Goal: Task Accomplishment & Management: Complete application form

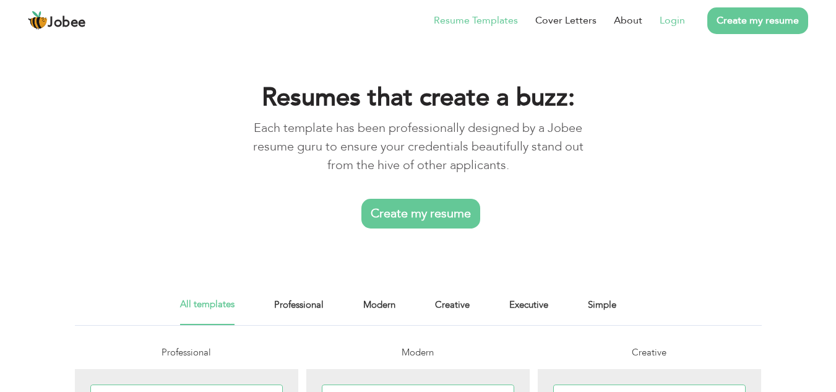
click at [673, 15] on link "Login" at bounding box center [672, 20] width 25 height 15
click at [680, 17] on link "Login" at bounding box center [672, 20] width 25 height 15
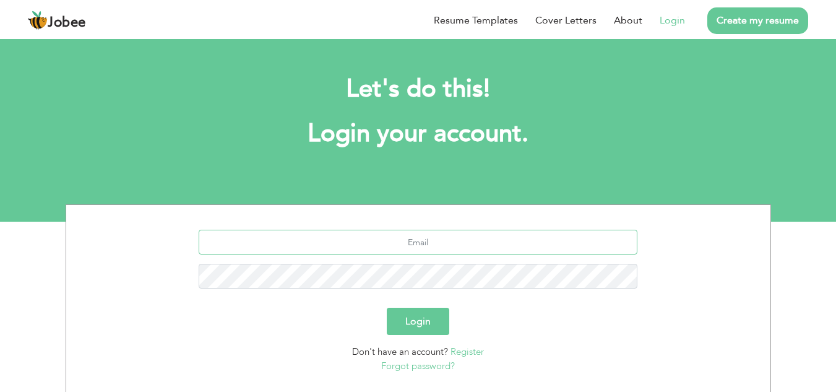
click at [456, 243] on input "text" at bounding box center [418, 242] width 439 height 25
type input "[EMAIL_ADDRESS][DOMAIN_NAME]"
click at [415, 325] on button "Login" at bounding box center [418, 321] width 63 height 27
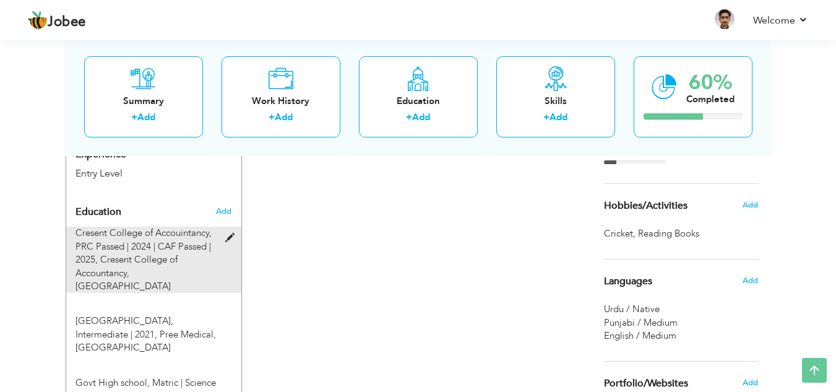
click at [225, 233] on span at bounding box center [232, 237] width 15 height 9
type input "Cresent College of Accouintancy"
type input "PRC Passed | 2024 | CAF Passed"
type input "2025"
type input "Cresent College of Accountancy"
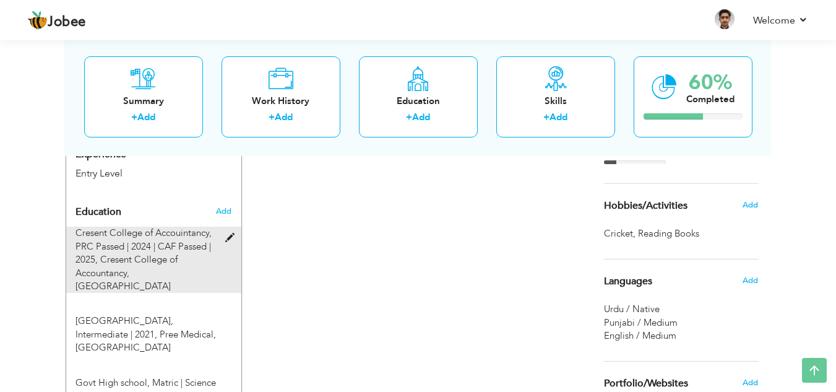
radio input "true"
type input "lahore"
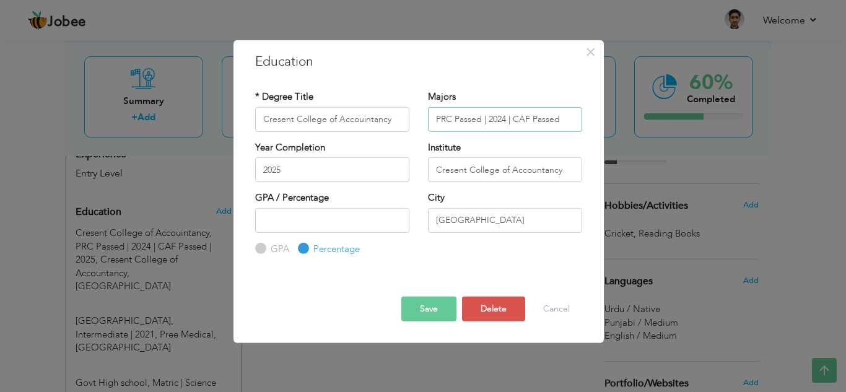
click at [450, 118] on input "PRC Passed | 2024 | CAF Passed" at bounding box center [505, 118] width 154 height 25
click at [577, 122] on input "PRC Pre Requisite Competencies Passed | 2024 | CAF Passed" at bounding box center [505, 118] width 154 height 25
click at [571, 117] on input "PRC Pre Requisite Competencies Passed | 2024 | CAF Passed" at bounding box center [505, 118] width 154 height 25
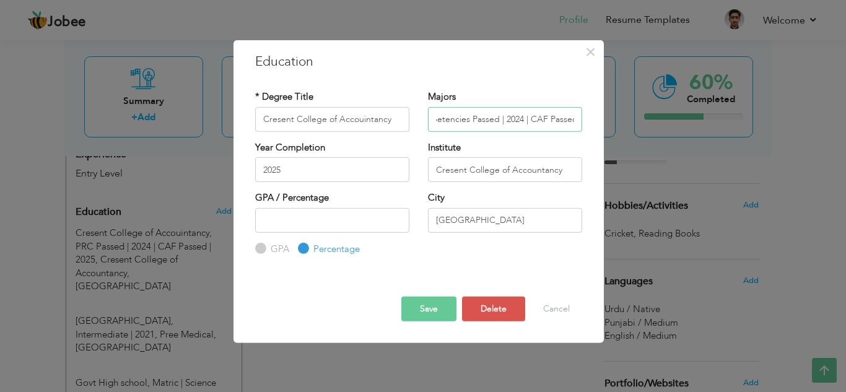
click at [542, 118] on input "PRC Pre Requisite Competencies Passed | 2024 | CAF Passed" at bounding box center [505, 118] width 154 height 25
click at [423, 311] on button "Save" at bounding box center [428, 308] width 55 height 25
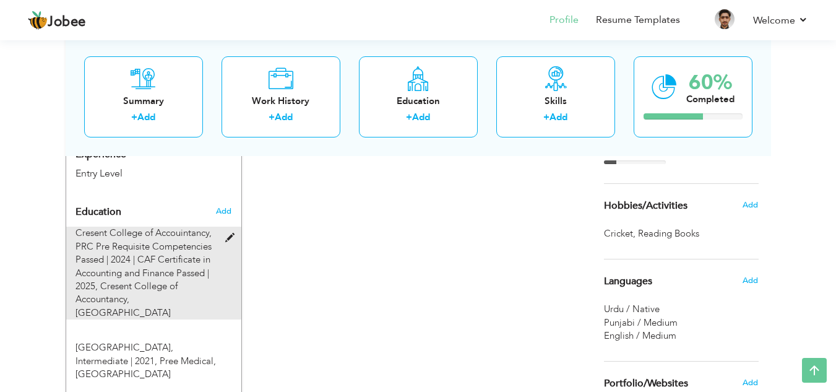
click at [227, 233] on span at bounding box center [232, 237] width 15 height 9
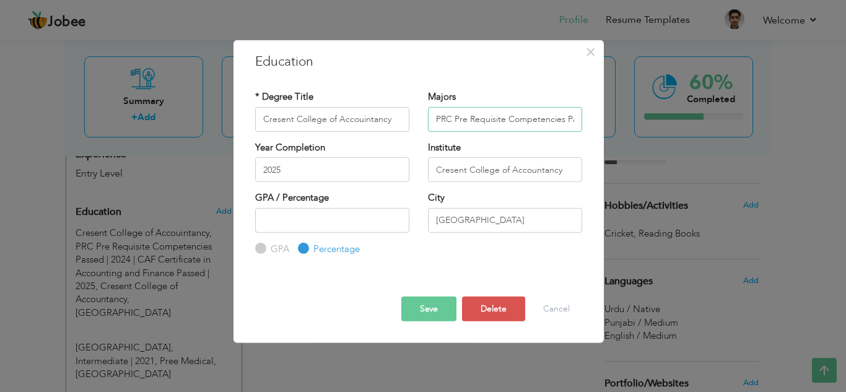
click at [451, 118] on input "PRC Pre Requisite Competencies Passed | 2024 | CAF Certificate in Accounting an…" at bounding box center [505, 118] width 154 height 25
click at [448, 118] on input "PRC: Pre Requisite Competencies Passed | 2024 | CAF Certificate in Accounting a…" at bounding box center [505, 118] width 154 height 25
click at [450, 117] on input "PRC: Pre Requisite Competencies Passed | 2024 | CAF Certificate in Accounting a…" at bounding box center [505, 118] width 154 height 25
click at [458, 117] on input "PRC : Pre Requisite Competencies Passed | 2024 | CAF Certificate in Accounting …" at bounding box center [505, 118] width 154 height 25
click at [574, 122] on input "PRC | Pre Requisite Competencies Passed | 2024 | CAF Certificate in Accounting …" at bounding box center [505, 118] width 154 height 25
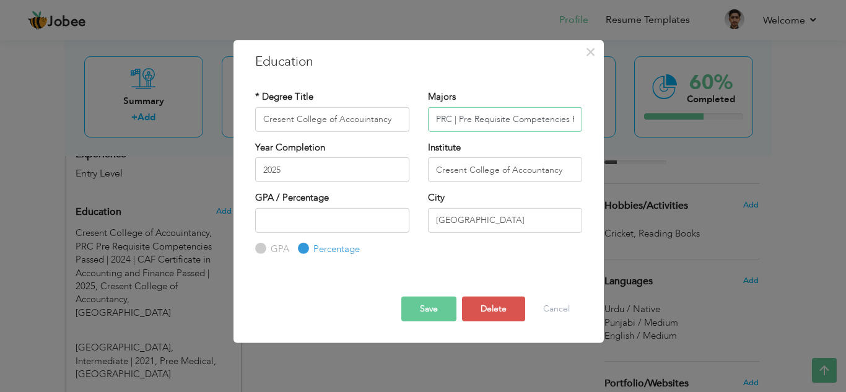
click at [573, 116] on input "PRC | Pre Requisite Competencies Passed | 2024 | CAF Certificate in Accounting …" at bounding box center [505, 118] width 154 height 25
click at [566, 113] on input "PRC | Pre Requisite Competencies Passed | 2024 | CAF Certificate in Accounting …" at bounding box center [505, 118] width 154 height 25
click at [573, 117] on input "PRC | Pre Requisite Competencies Passed | 2024 | CAF Certificate in Accounting …" at bounding box center [505, 118] width 154 height 25
click at [569, 118] on input "PRC | Pre Requisite Competencies Passed | 2024 | CAF Certificate in Accounting …" at bounding box center [505, 118] width 154 height 25
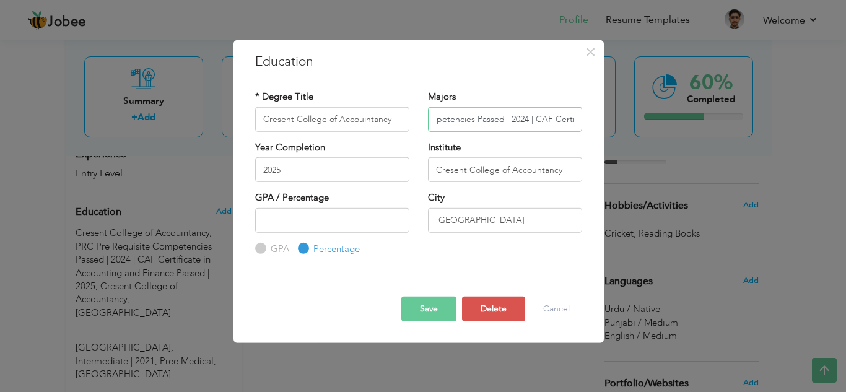
click at [550, 118] on input "PRC | Pre Requisite Competencies Passed | 2024 | CAF Certificate in Accounting …" at bounding box center [505, 118] width 154 height 25
click at [547, 118] on input "PRC | Pre Requisite Competencies Passed | 2024 | CAF| Certificate in Accounting…" at bounding box center [505, 118] width 154 height 25
click at [548, 118] on input "PRC | Pre Requisite Competencies Passed | 2024 | CAF| Certificate in Accounting…" at bounding box center [505, 118] width 154 height 25
type input "PRC | Pre Requisite Competencies Passed | 2024 | CAF | Certificate in Accountin…"
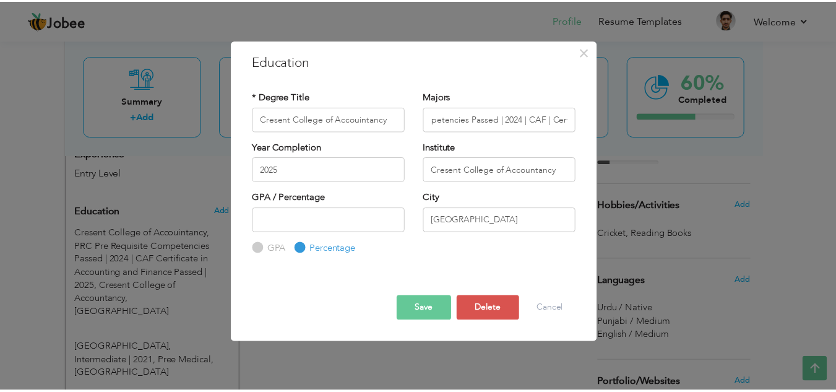
scroll to position [0, 0]
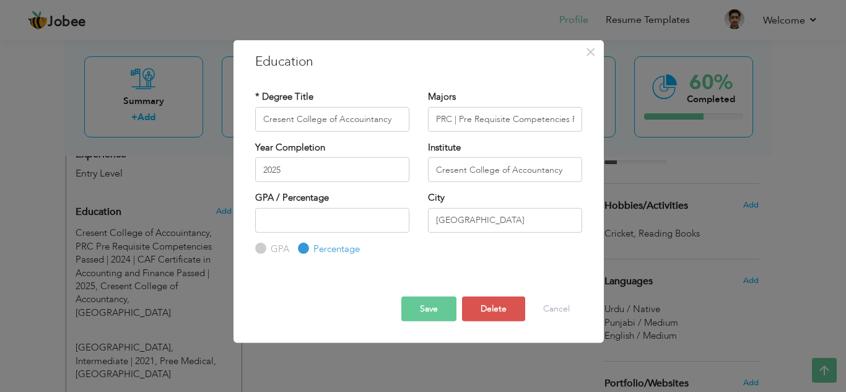
click at [410, 304] on button "Save" at bounding box center [428, 308] width 55 height 25
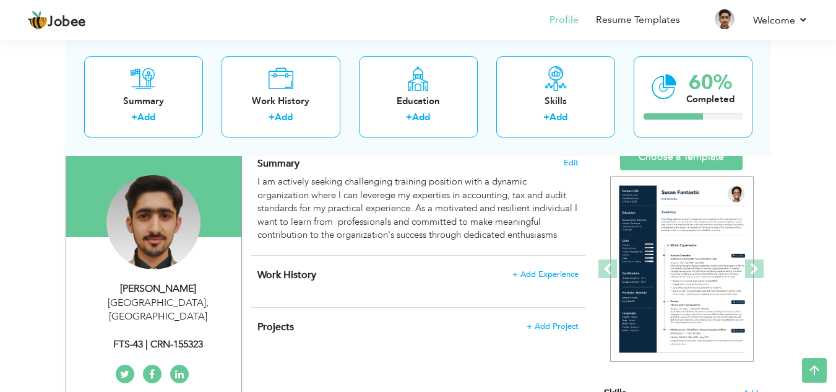
scroll to position [87, 0]
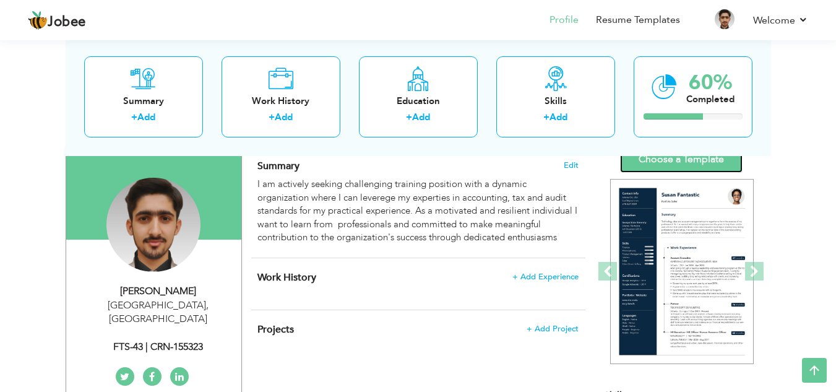
click at [656, 165] on link "Choose a Template" at bounding box center [681, 159] width 123 height 27
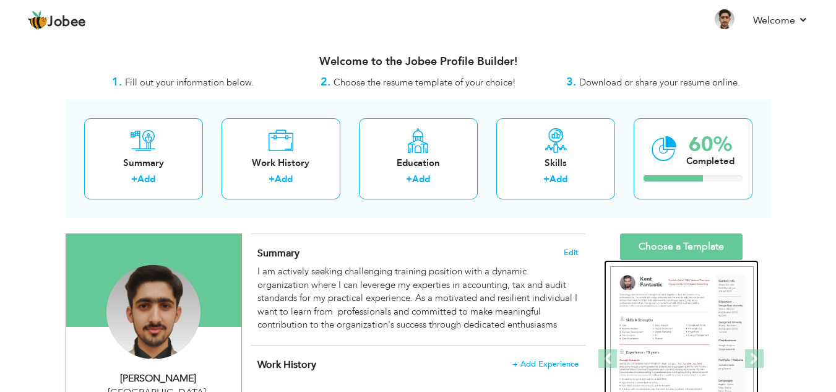
click at [640, 339] on img at bounding box center [682, 359] width 144 height 186
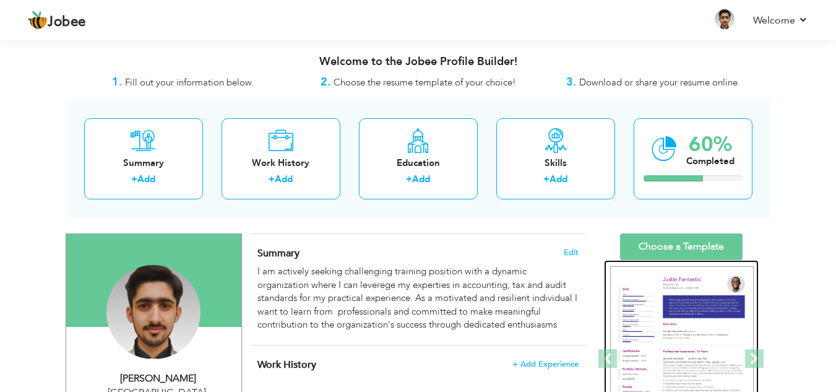
scroll to position [141, 0]
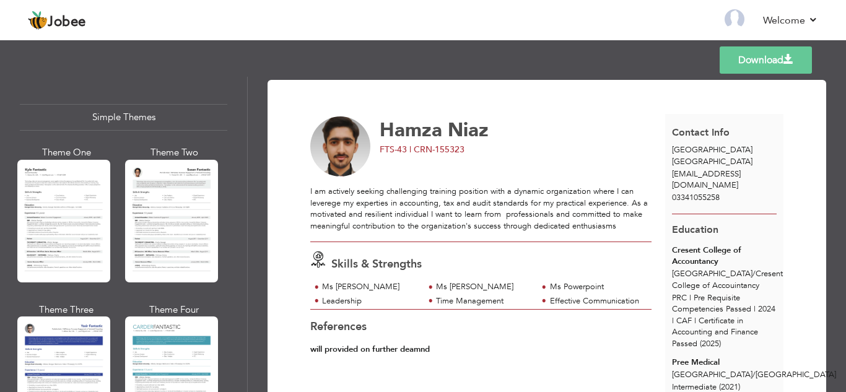
scroll to position [2181, 0]
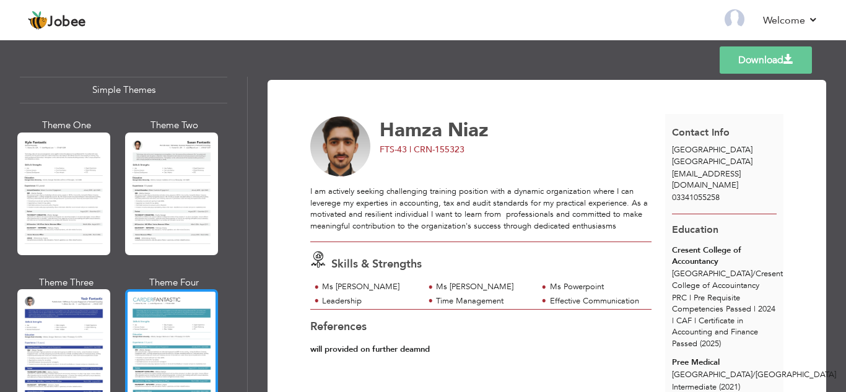
click at [140, 349] on div at bounding box center [171, 350] width 93 height 123
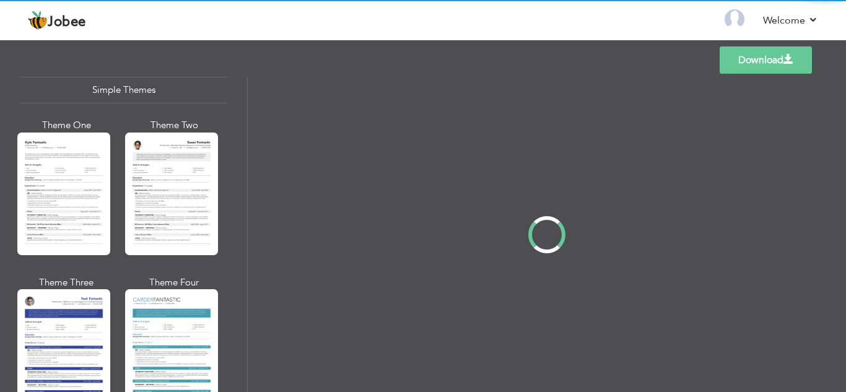
scroll to position [2180, 0]
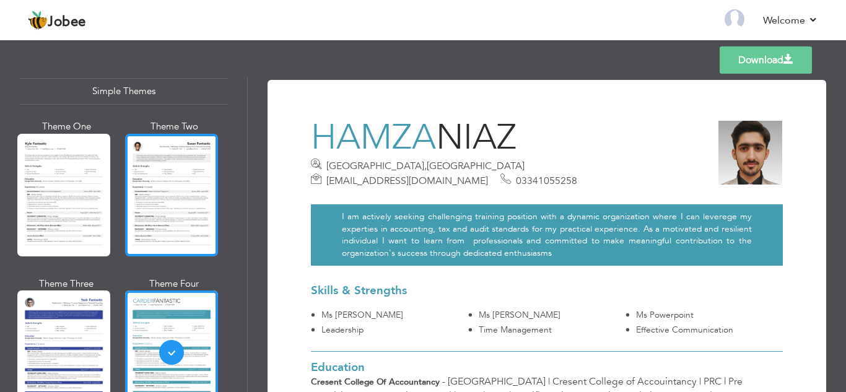
click at [162, 143] on div at bounding box center [171, 195] width 93 height 123
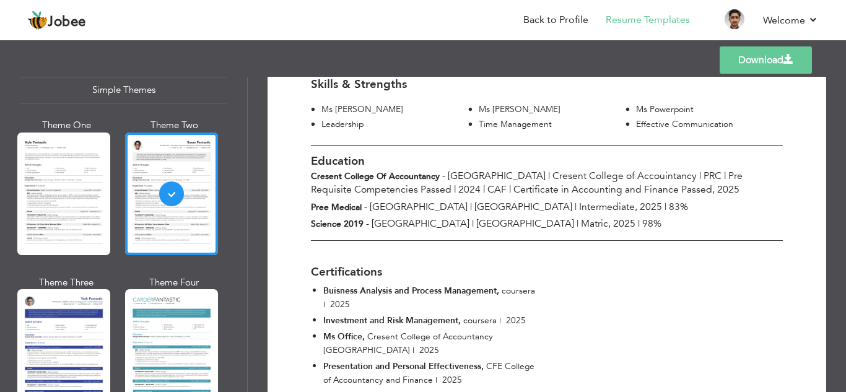
scroll to position [203, 0]
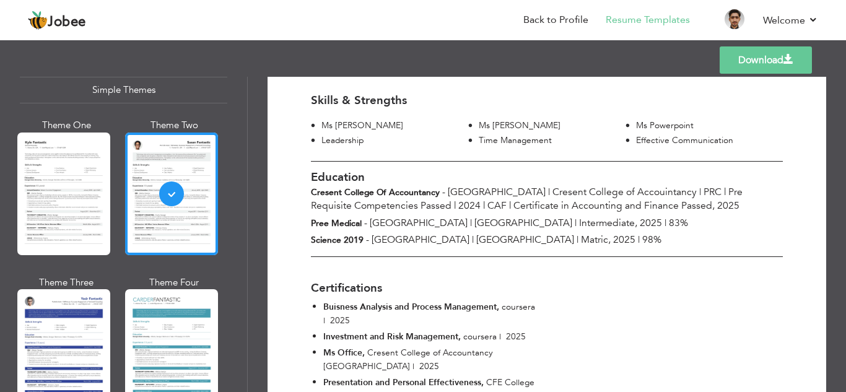
click at [753, 65] on link "Download" at bounding box center [765, 59] width 92 height 27
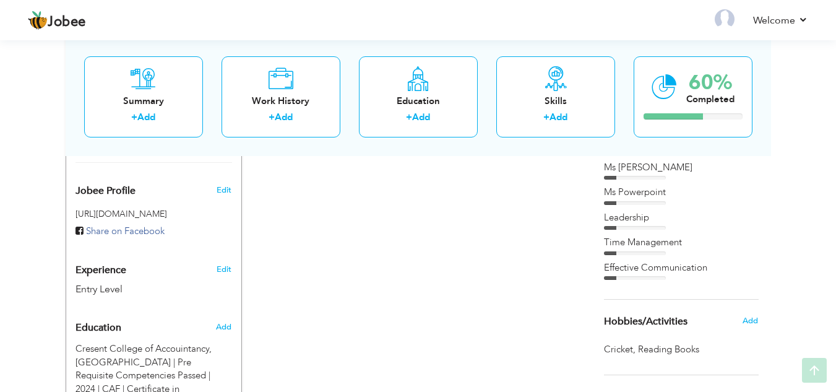
scroll to position [409, 0]
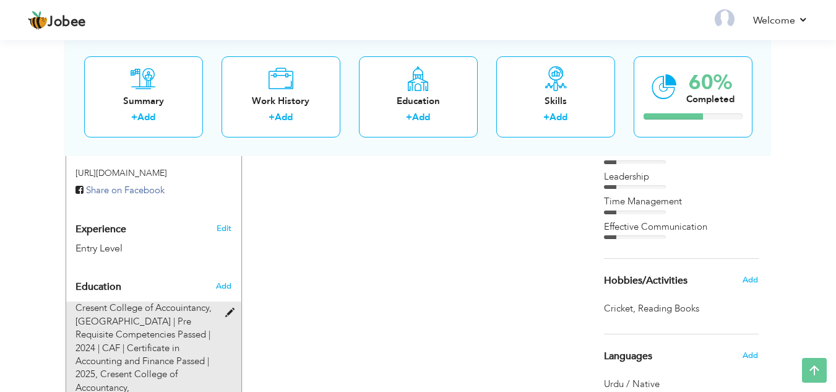
click at [233, 308] on span at bounding box center [232, 312] width 15 height 9
type input "Cresent College of Accouintancy"
type input "PRC | Pre Requisite Competencies Passed | 2024 | CAF | Certificate in Accountin…"
type input "2025"
type input "Cresent College of Accountancy"
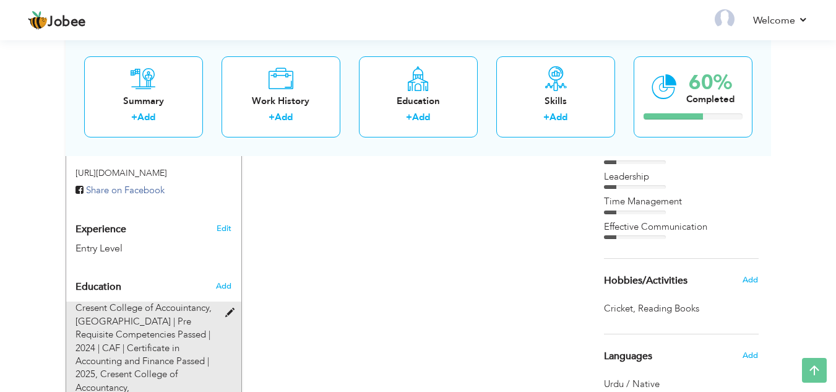
radio input "true"
type input "lahore"
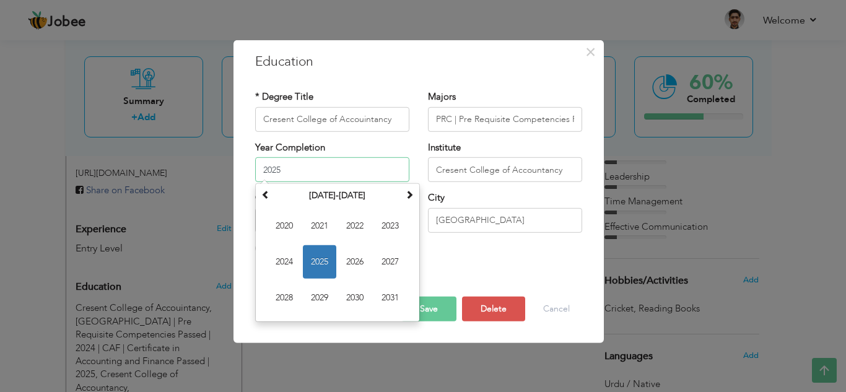
click at [313, 170] on input "2025" at bounding box center [332, 169] width 154 height 25
type input "2"
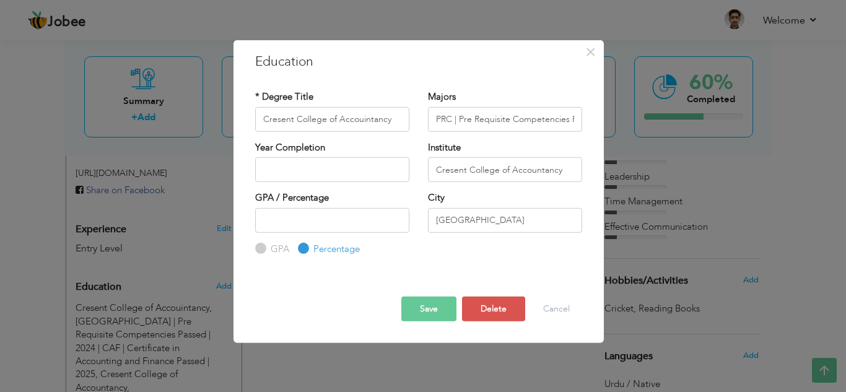
click at [433, 303] on button "Save" at bounding box center [428, 308] width 55 height 25
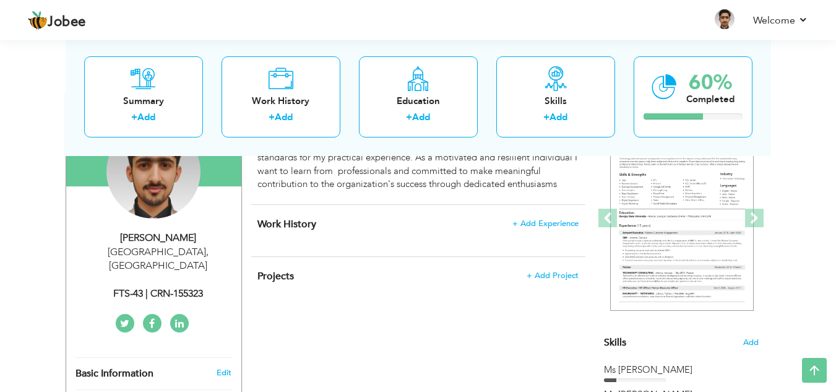
scroll to position [96, 0]
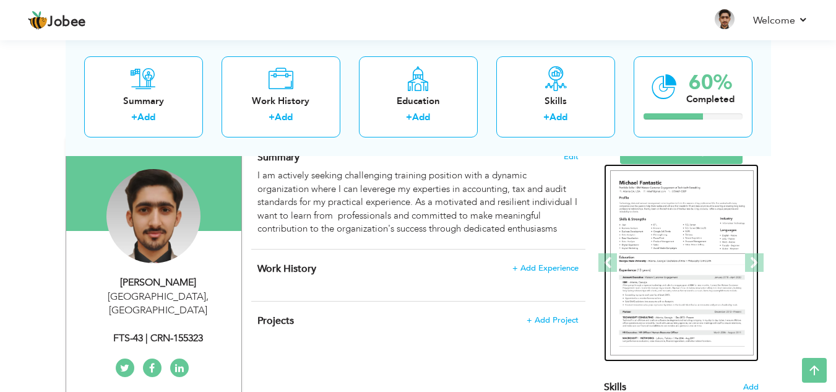
click at [731, 223] on img at bounding box center [682, 263] width 144 height 186
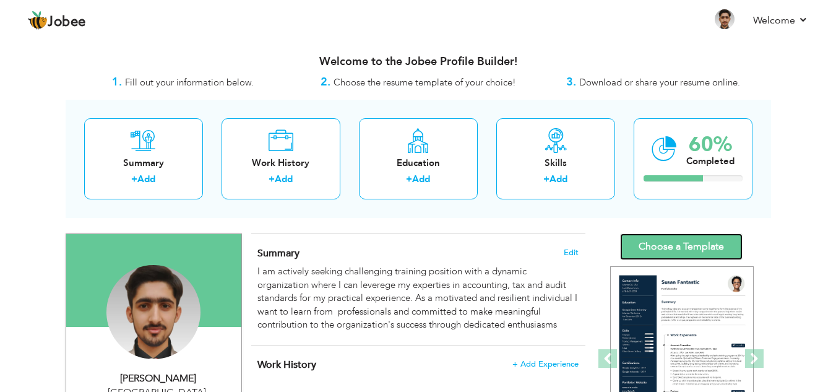
click at [675, 244] on link "Choose a Template" at bounding box center [681, 246] width 123 height 27
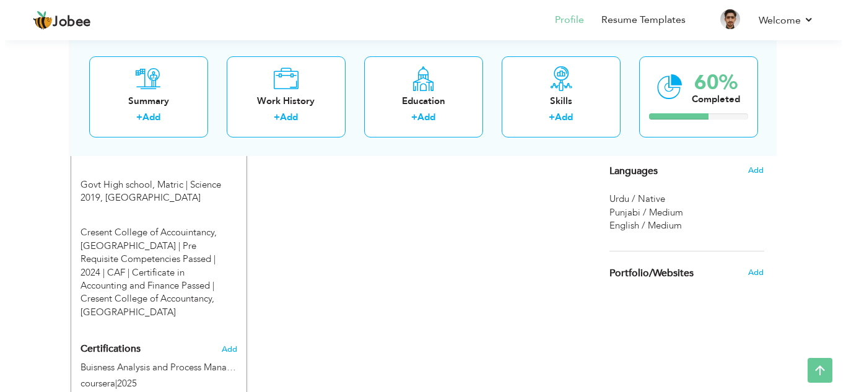
scroll to position [587, 0]
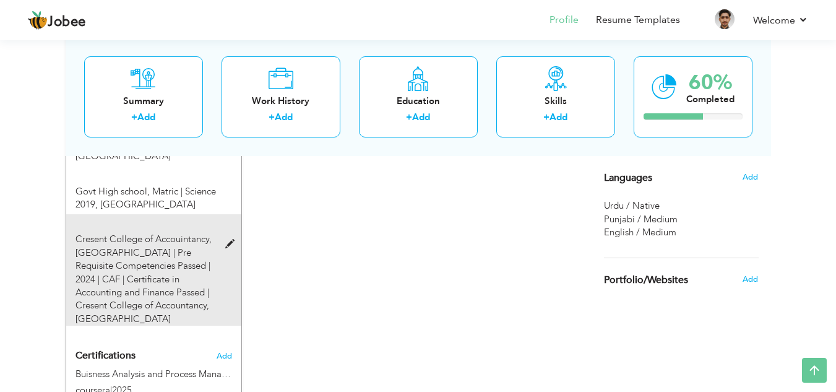
click at [226, 240] on span at bounding box center [232, 244] width 15 height 9
type input "Cresent College of Accouintancy"
type input "PRC | Pre Requisite Competencies Passed | 2024 | CAF | Certificate in Accountin…"
type input "Cresent College of Accountancy"
radio input "true"
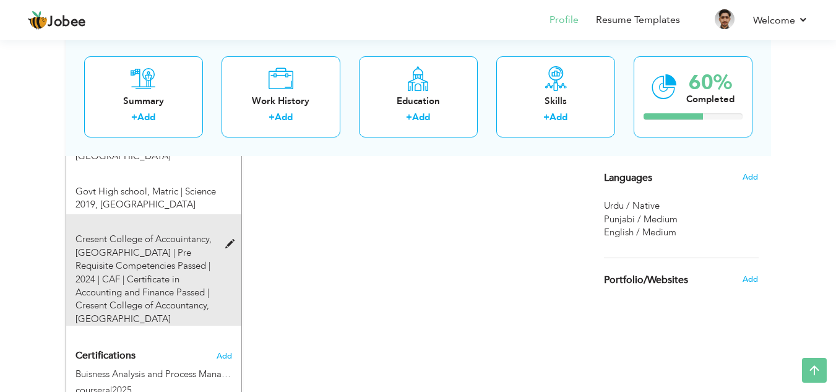
type input "lahore"
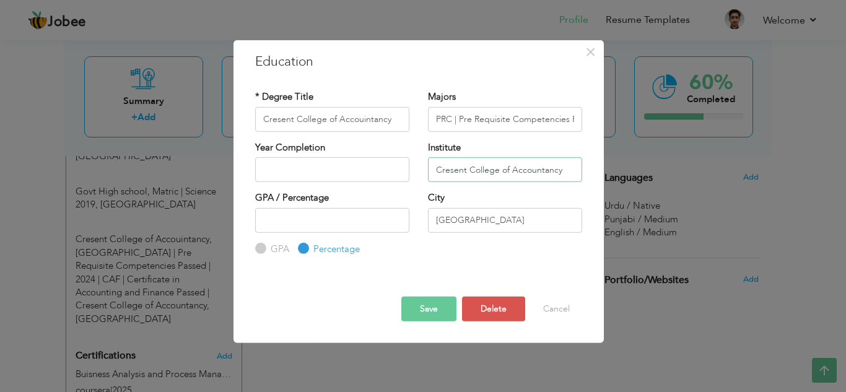
click at [567, 174] on input "Cresent College of Accountancy" at bounding box center [505, 169] width 154 height 25
type input "C"
click at [422, 311] on button "Save" at bounding box center [428, 308] width 55 height 25
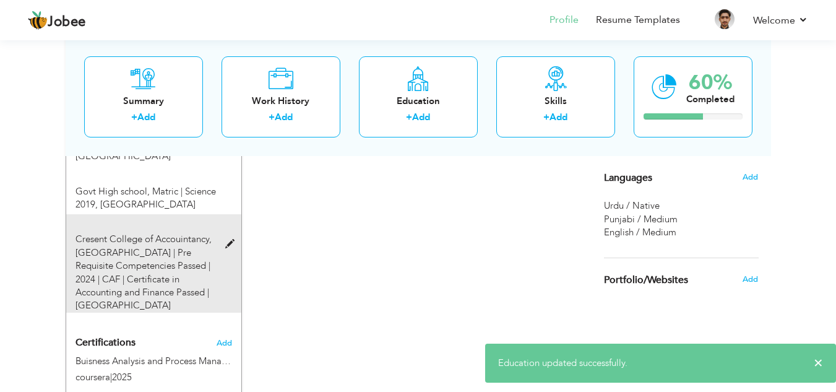
click at [231, 240] on span at bounding box center [232, 244] width 15 height 9
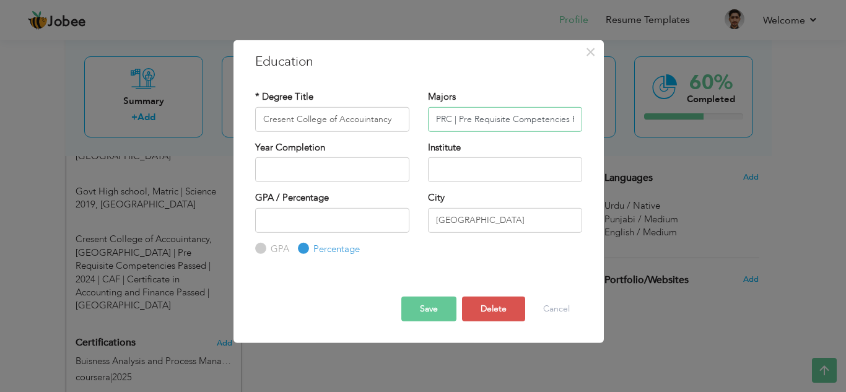
click at [457, 121] on input "PRC | Pre Requisite Competencies Passed | 2024 | CAF | Certificate in Accountin…" at bounding box center [505, 118] width 154 height 25
click at [455, 121] on input "PRC | Pre Requisite Competencies Passed | 2024 | CAF | Certificate in Accountin…" at bounding box center [505, 118] width 154 height 25
click at [570, 121] on input "Pre Requisite Competencies Passed | 2024 | CAF | Certificate in Accounting and …" at bounding box center [505, 118] width 154 height 25
click at [536, 118] on input "Pre Requisite Competencies Passed | 2024 | CAF | Certificate in Accounting and …" at bounding box center [505, 118] width 154 height 25
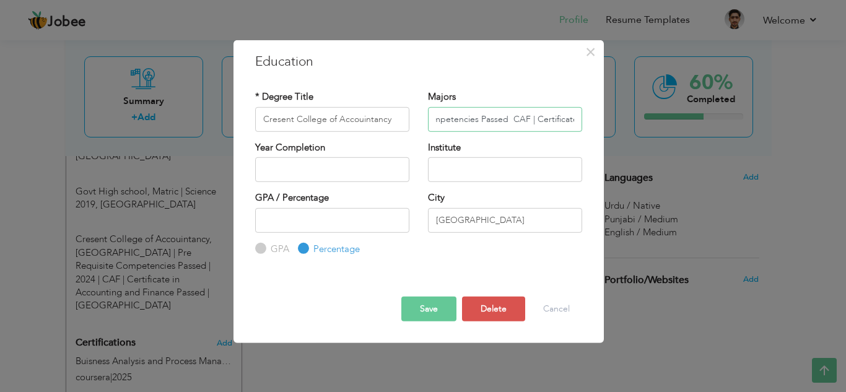
click at [536, 118] on input "Pre Requisite Competencies Passed CAF | Certificate in Accounting and Finance P…" at bounding box center [505, 118] width 154 height 25
click at [534, 119] on input "Pre Requisite Competencies Passed CAF | Certificate in Accounting and Finance P…" at bounding box center [505, 118] width 154 height 25
click at [509, 119] on input "Pre Requisite Competencies Passed Certificate in Accounting and Finance Passed" at bounding box center [505, 118] width 154 height 25
type input "Pre Requisite Competencies Passed Certificate in Accounting and Finance Passed"
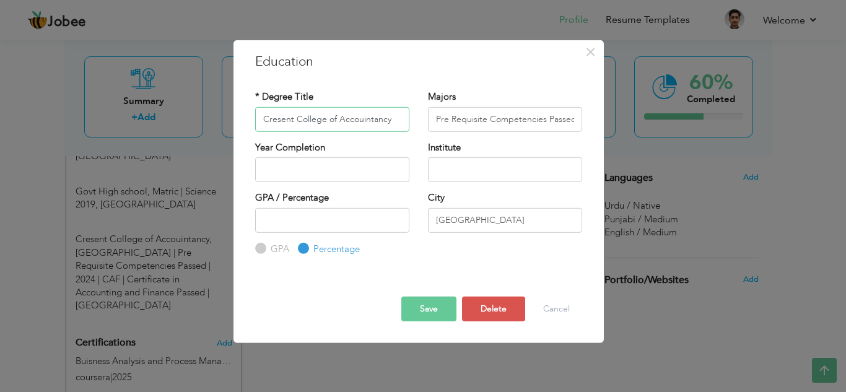
click at [394, 120] on input "Cresent College of Accouintancy" at bounding box center [332, 118] width 154 height 25
click at [575, 118] on input "Pre Requisite Competencies Passed Certificate in Accounting and Finance Passed" at bounding box center [505, 118] width 154 height 25
click at [419, 311] on button "Save" at bounding box center [428, 308] width 55 height 25
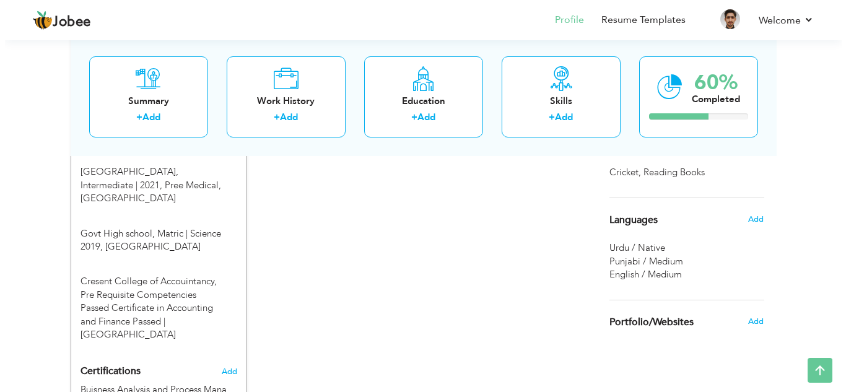
scroll to position [555, 0]
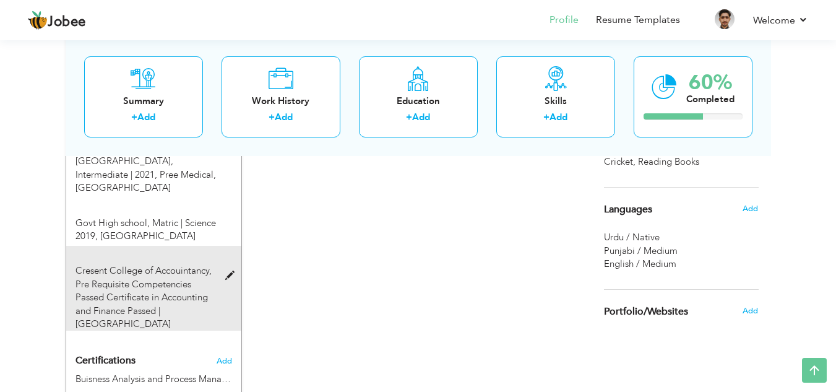
click at [225, 271] on span at bounding box center [232, 275] width 15 height 9
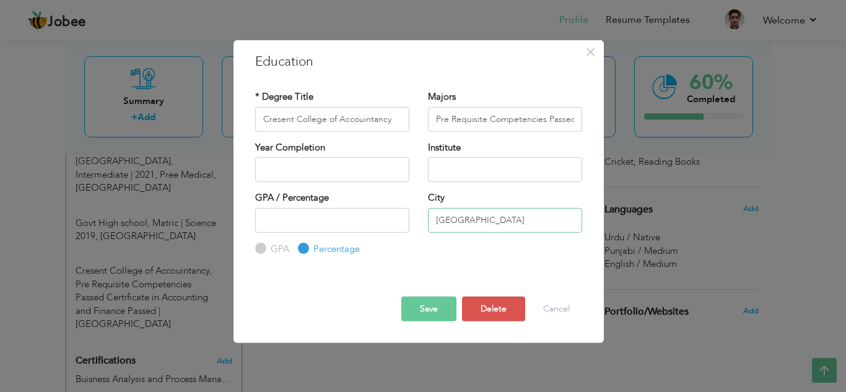
click at [500, 224] on input "lahore" at bounding box center [505, 219] width 154 height 25
type input "l"
click at [399, 126] on input "Cresent College of Accouintancy" at bounding box center [332, 118] width 154 height 25
type input "Cresent College of Accouintancy lahore"
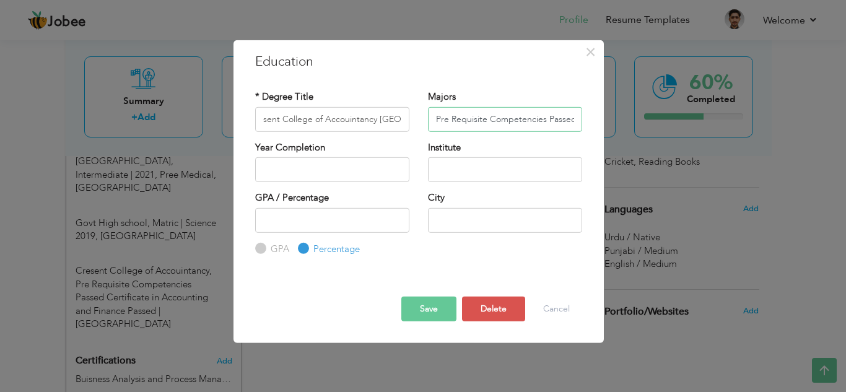
scroll to position [0, 0]
click at [577, 123] on input "Pre Requisite Competencies Passed Certificate in Accounting and Finance Passed" at bounding box center [505, 118] width 154 height 25
click at [524, 120] on input "Pre Requisite Competencies Passed Certificate in Accounting and Finance Passed" at bounding box center [505, 118] width 154 height 25
click at [520, 118] on input "Pre Requisite Competencies Passed Certificate in Accounting and Finance Passed" at bounding box center [505, 118] width 154 height 25
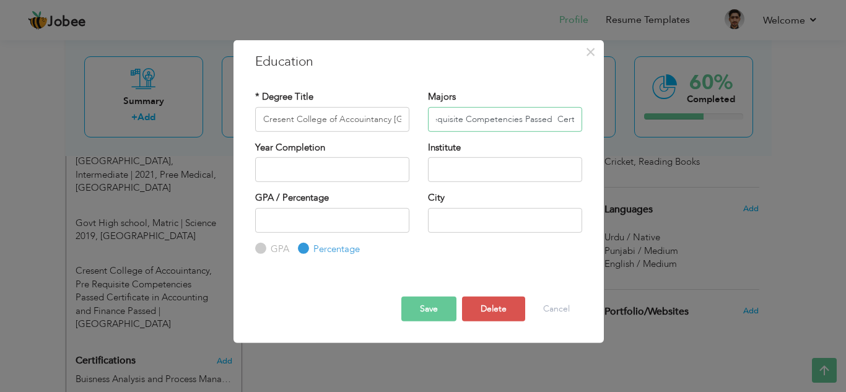
click at [526, 119] on input "Pre Requisite Competencies Passed Certificate in Accounting and Finance Passed" at bounding box center [505, 118] width 154 height 25
click at [522, 119] on input "Pre Requisite Competencies Passed Certificate in Accounting and Finance Passed" at bounding box center [505, 118] width 154 height 25
click at [578, 121] on input "Pre Requisite Competencies | Passed Certificate in Accounting and Finance Passed" at bounding box center [505, 118] width 154 height 25
click at [497, 120] on input "Pre Requisite Competencies | Passed Certificate in Accounting and Finance Passed" at bounding box center [505, 118] width 154 height 25
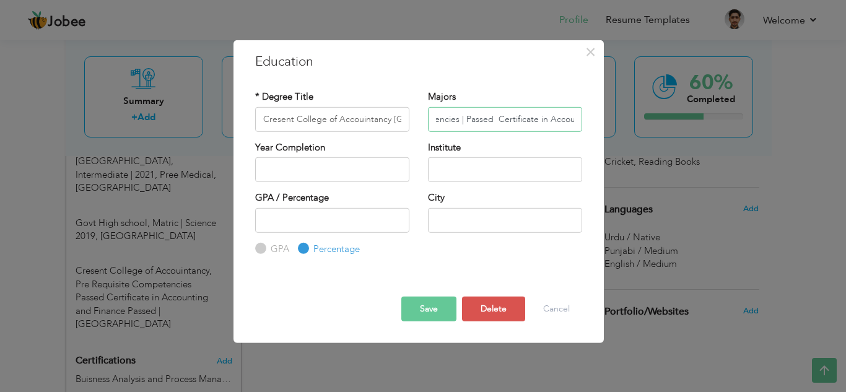
click at [496, 118] on input "Pre Requisite Competencies | Passed Certificate in Accounting and Finance Passed" at bounding box center [505, 118] width 154 height 25
click at [492, 119] on input "Pre Requisite Competencies | Passed Certificate in Accounting and Finance Passed" at bounding box center [505, 118] width 154 height 25
click at [465, 118] on input "Pre Requisite Competencies | Passed Certificate in Accounting and Finance Passed" at bounding box center [505, 118] width 154 height 25
click at [464, 120] on input "Pre Requisite Competencies | Passed Certificate in Accounting and Finance Passed" at bounding box center [505, 118] width 154 height 25
click at [573, 124] on input "Pre Requisite Competencies Passed Certificate in Accounting and Finance Passed" at bounding box center [505, 118] width 154 height 25
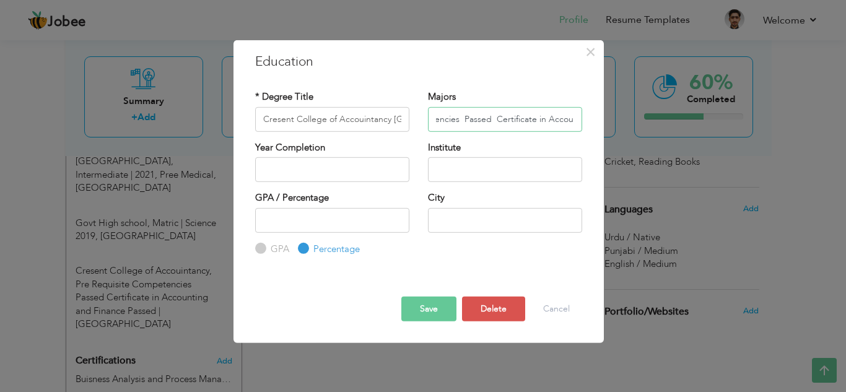
click at [571, 119] on input "Pre Requisite Competencies Passed Certificate in Accounting and Finance Passed" at bounding box center [505, 118] width 154 height 25
click at [493, 113] on input "Pre Requisite Competencies Passed Certificate in Accounting and Finance | Passed" at bounding box center [505, 118] width 154 height 25
type input "Pre Requisite Competencies | Passed Certificate in Accounting and Finance | Pas…"
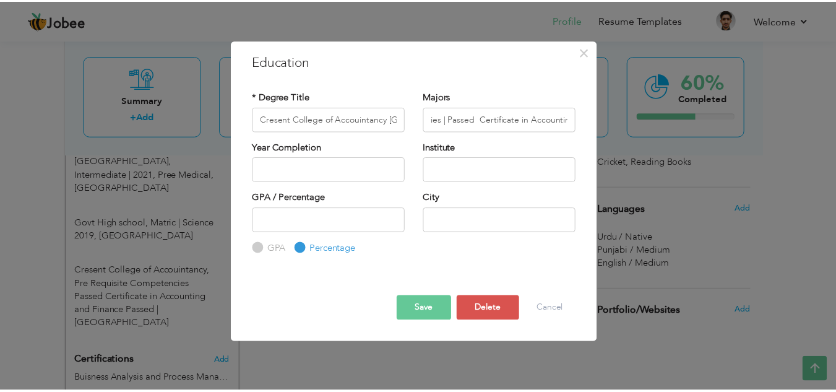
scroll to position [0, 0]
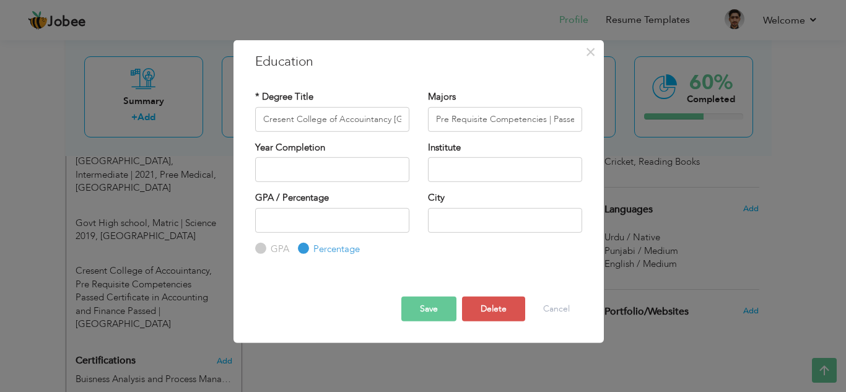
click at [414, 311] on button "Save" at bounding box center [428, 308] width 55 height 25
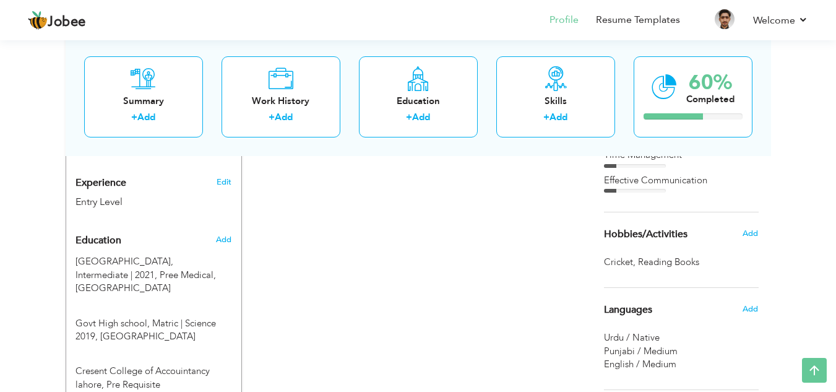
scroll to position [453, 0]
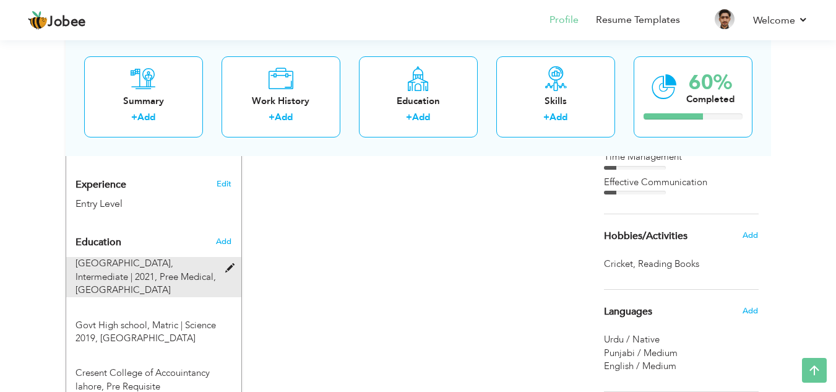
click at [143, 270] on span "Pree Medical, Shorkot City" at bounding box center [146, 282] width 141 height 25
type input "Chenab College"
type input "Intermediate"
type input "2021"
type input "Pree Medical"
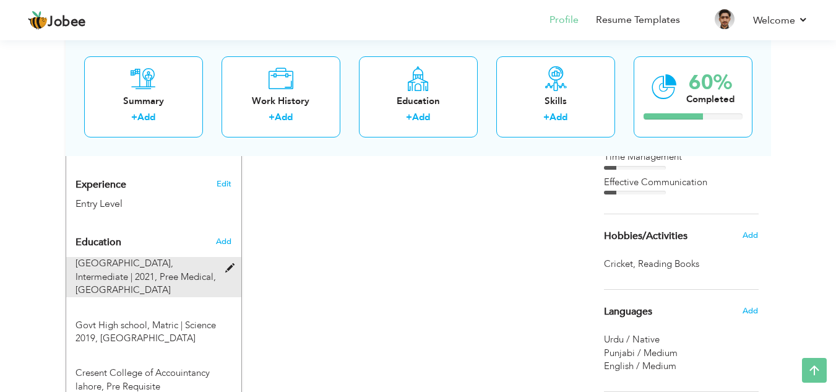
type input "83"
type input "Shorkot City"
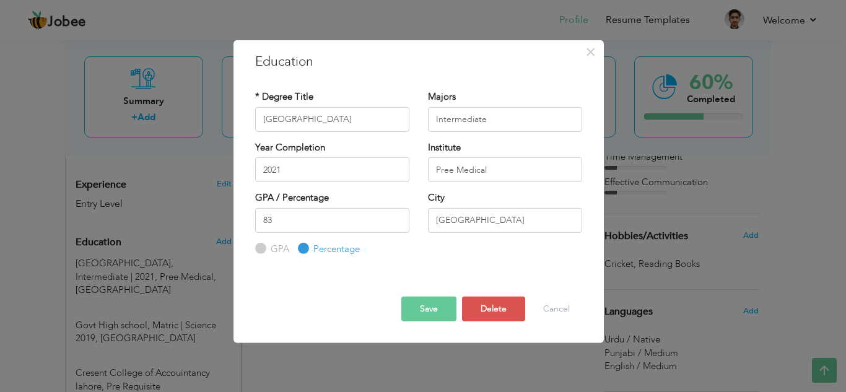
click at [428, 303] on button "Save" at bounding box center [428, 308] width 55 height 25
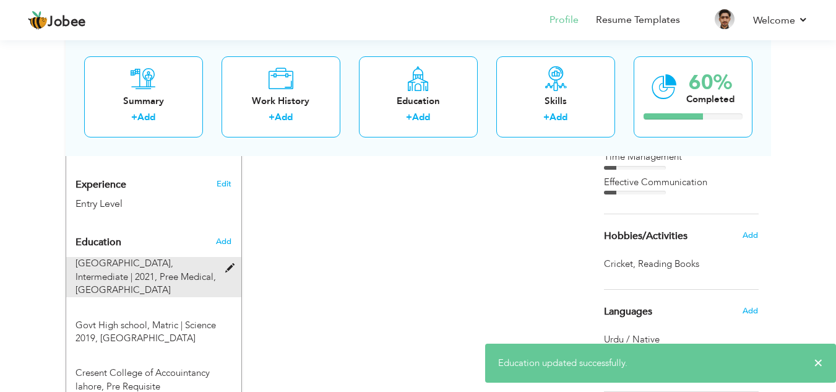
click at [229, 264] on span at bounding box center [232, 268] width 15 height 9
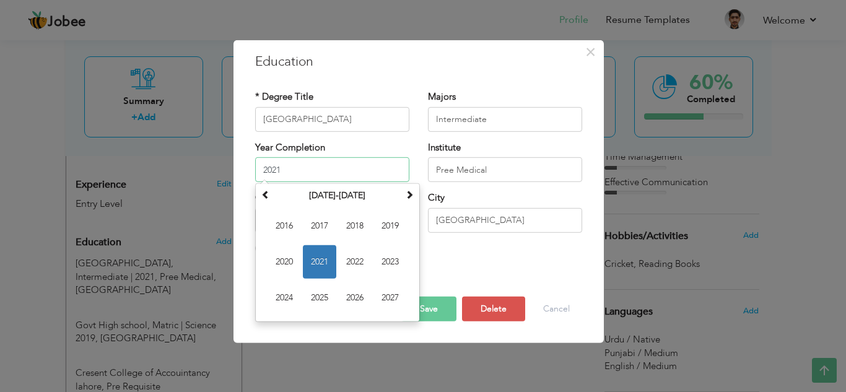
click at [321, 174] on input "2021" at bounding box center [332, 169] width 154 height 25
type input "2023"
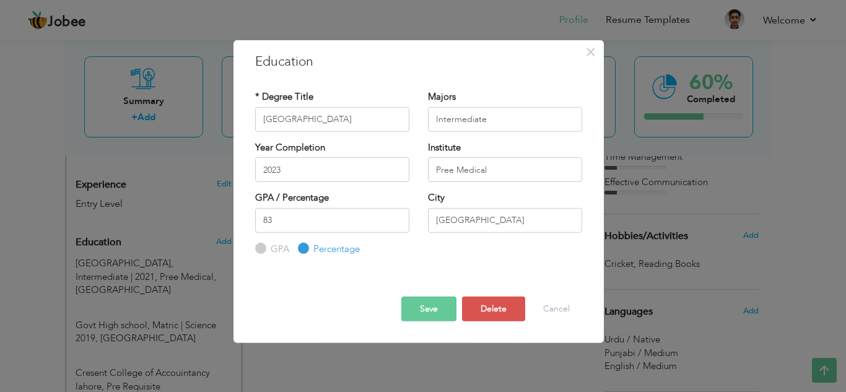
click at [423, 307] on button "Save" at bounding box center [428, 308] width 55 height 25
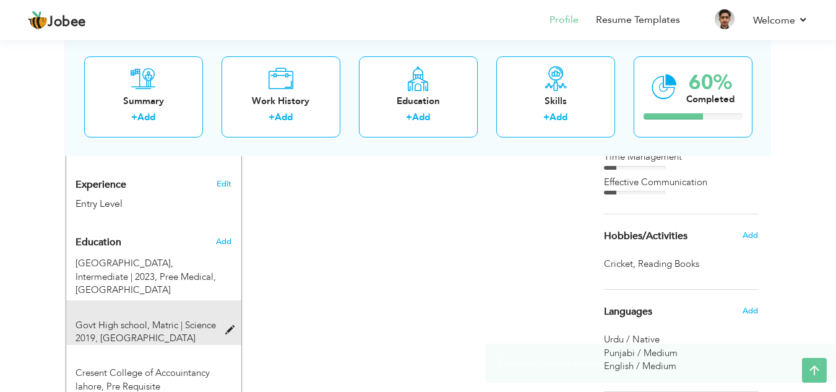
click at [223, 319] on div "Govt High school, Matric | Science 2019, Shorkot City" at bounding box center [146, 332] width 160 height 27
type input "Govt High school"
type input "Matric"
type input "Science 2019"
type input "98"
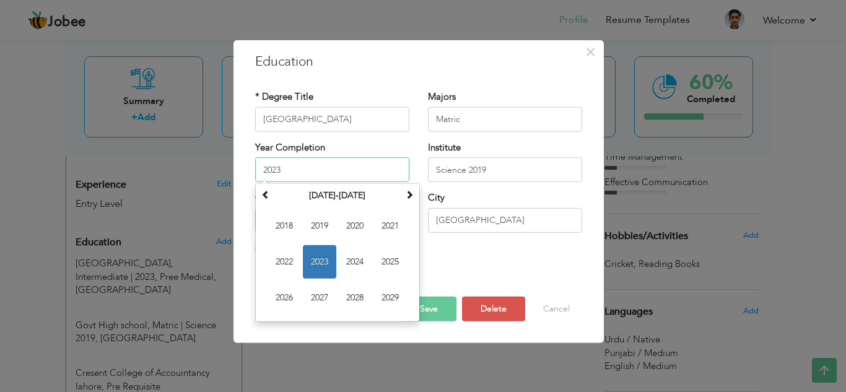
click at [314, 177] on input "2023" at bounding box center [332, 169] width 154 height 25
type input "2"
type input "2021"
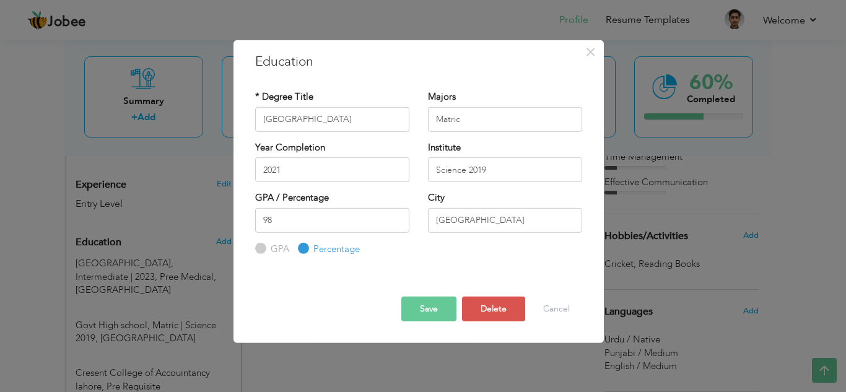
click at [439, 314] on button "Save" at bounding box center [428, 308] width 55 height 25
click at [518, 173] on body "Jobee Profile Resume Templates Resume Templates Cover Letters About My Resume W…" at bounding box center [423, 182] width 846 height 1270
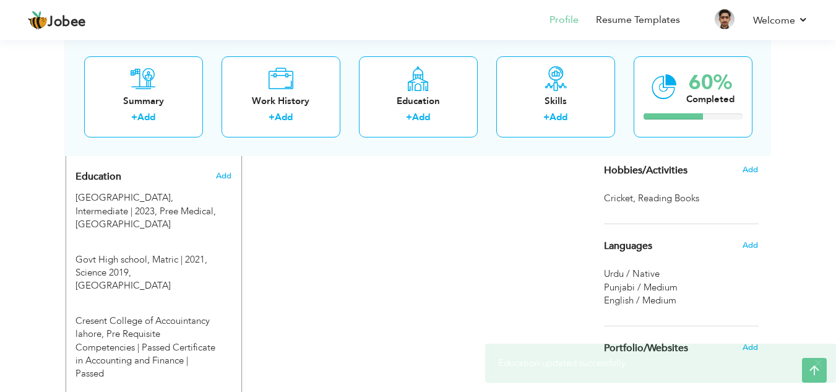
scroll to position [517, 0]
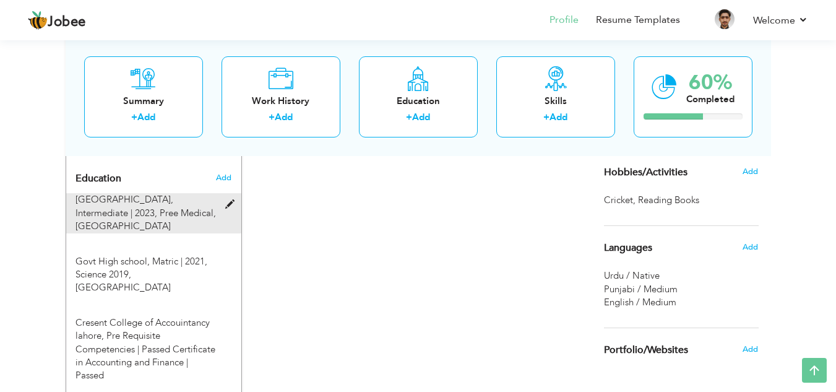
click at [233, 200] on span at bounding box center [232, 204] width 15 height 9
type input "Chenab College"
type input "Intermediate"
type input "2023"
type input "Pree Medical"
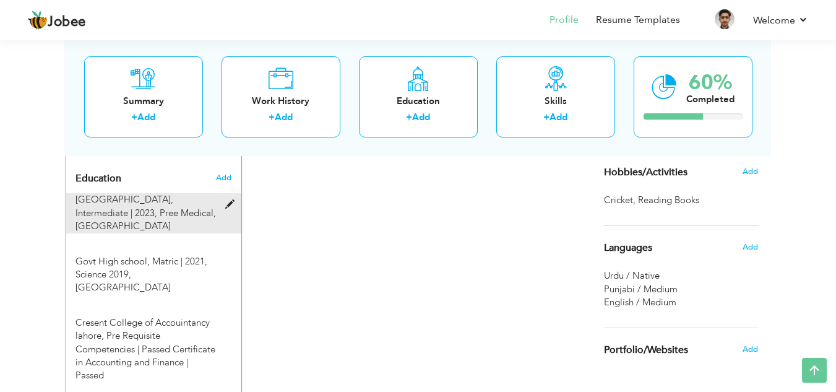
type input "83"
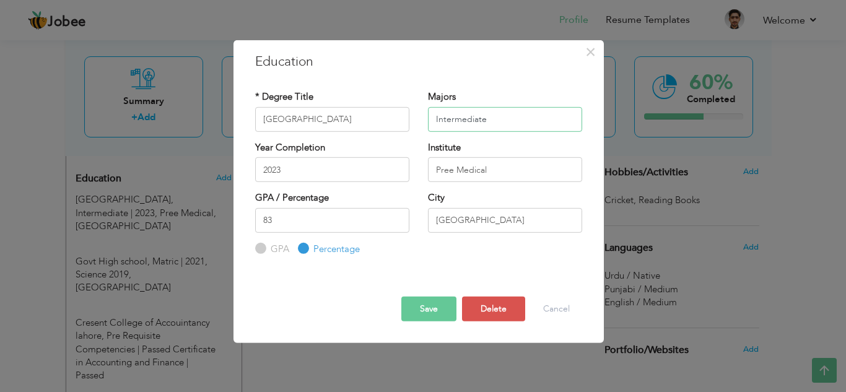
click at [508, 124] on input "Intermediate" at bounding box center [505, 118] width 154 height 25
type input "I"
type input "s"
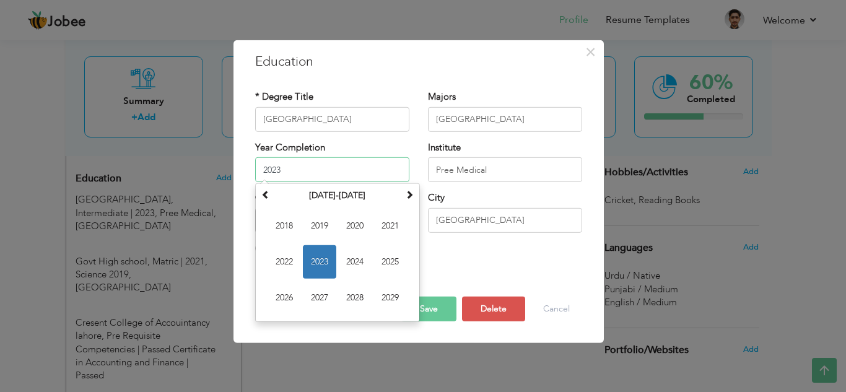
click at [372, 175] on input "2023" at bounding box center [332, 169] width 154 height 25
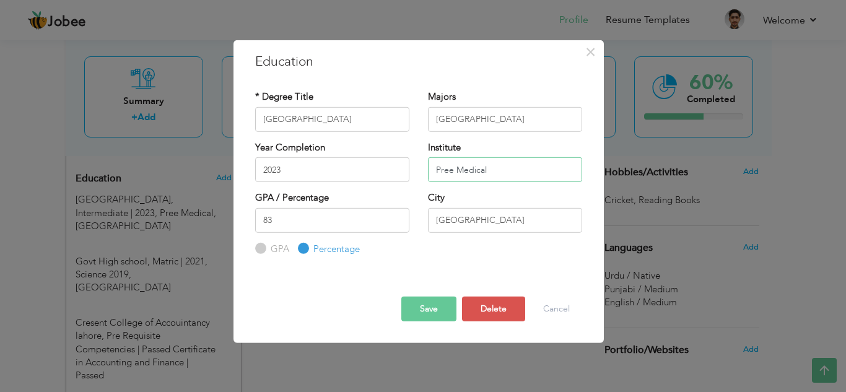
click at [530, 176] on input "Pree Medical" at bounding box center [505, 169] width 154 height 25
click at [522, 121] on input "Shorkot City" at bounding box center [505, 118] width 154 height 25
type input "S"
click at [552, 178] on input "Pree Medical" at bounding box center [505, 169] width 154 height 25
click at [369, 118] on input "Chenab College" at bounding box center [332, 118] width 154 height 25
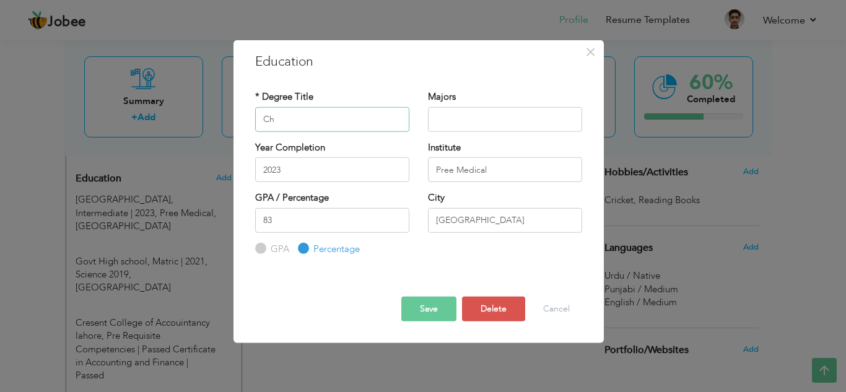
type input "C"
type input "Intermediate"
click at [497, 162] on input "Pree Medical" at bounding box center [505, 169] width 154 height 25
type input "P"
type input "Chenab College"
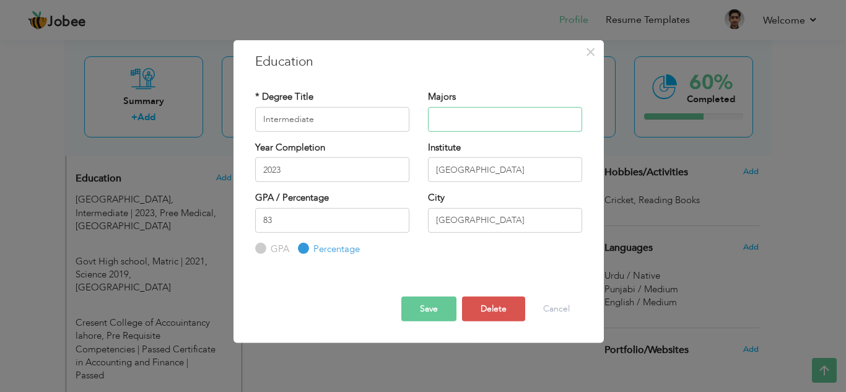
click at [456, 113] on input "text" at bounding box center [505, 118] width 154 height 25
type input "Pree Medical"
click at [414, 308] on button "Save" at bounding box center [428, 308] width 55 height 25
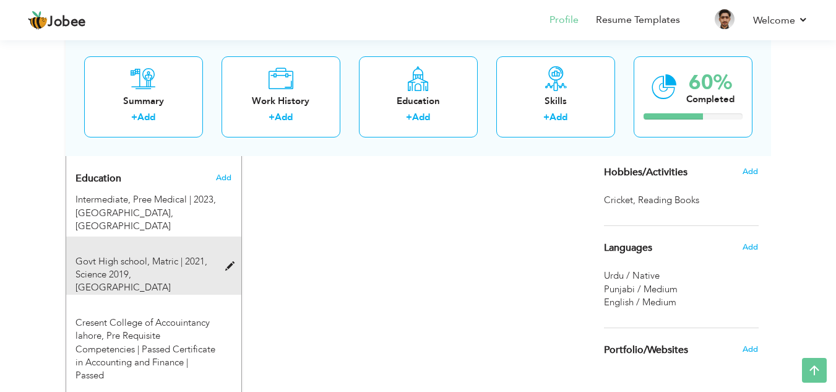
click at [230, 262] on span at bounding box center [232, 266] width 15 height 9
type input "Govt High school"
type input "Matric"
type input "2021"
type input "Science 2019"
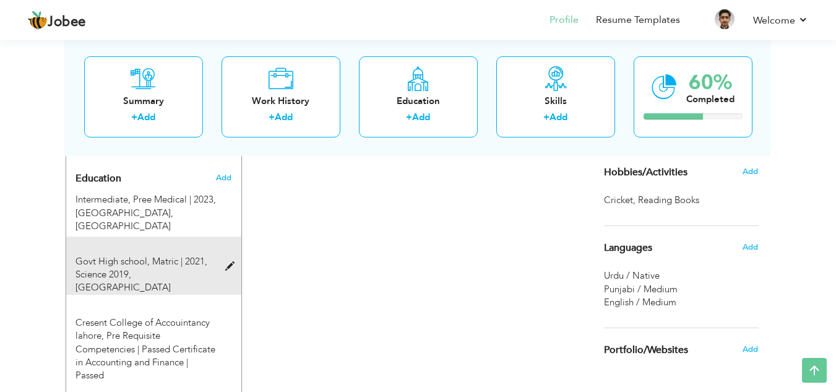
type input "98"
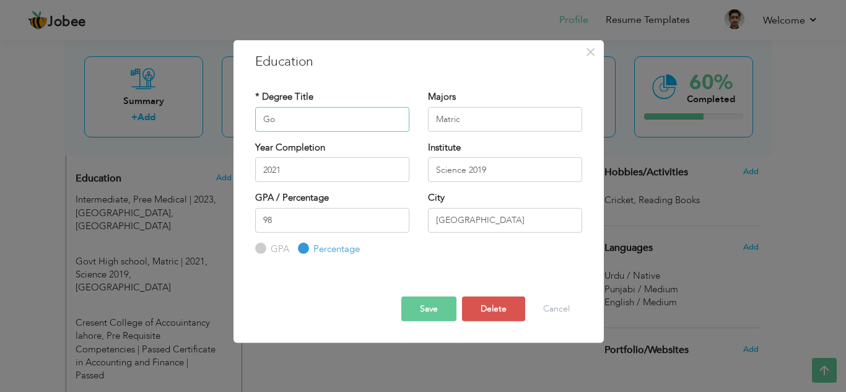
type input "G"
type input "Matric"
click at [506, 123] on input "Matric" at bounding box center [505, 118] width 154 height 25
type input "M"
type input "Science"
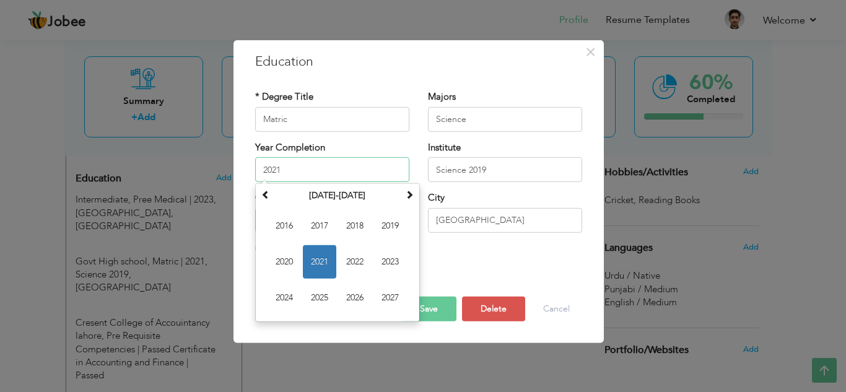
click at [335, 174] on input "2021" at bounding box center [332, 169] width 154 height 25
click at [320, 263] on span "2021" at bounding box center [319, 261] width 33 height 33
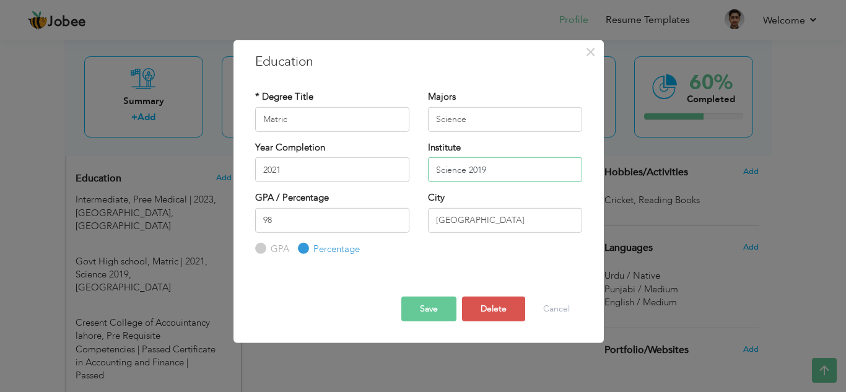
click at [512, 169] on input "Science 2019" at bounding box center [505, 169] width 154 height 25
type input "S"
type input "Govt High School"
click at [430, 311] on button "Save" at bounding box center [428, 308] width 55 height 25
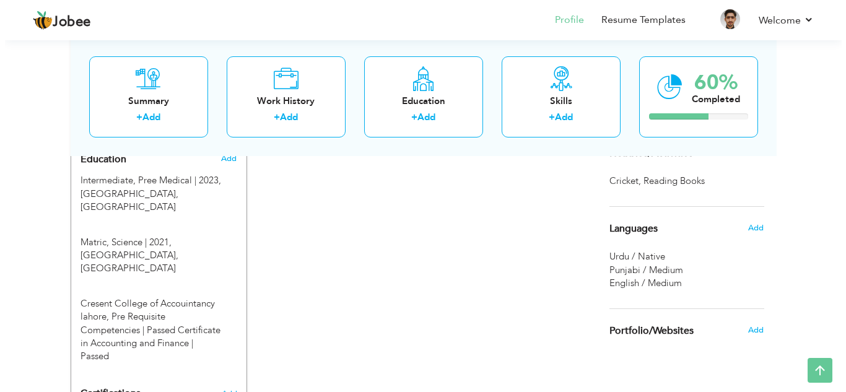
scroll to position [511, 0]
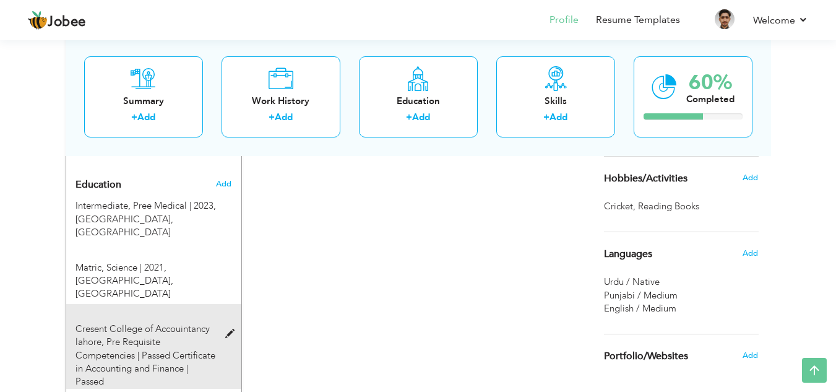
click at [229, 329] on span at bounding box center [232, 333] width 15 height 9
type input "Cresent College of Accouintancy lahore"
type input "Pre Requisite Competencies | Passed Certificate in Accounting and Finance | Pas…"
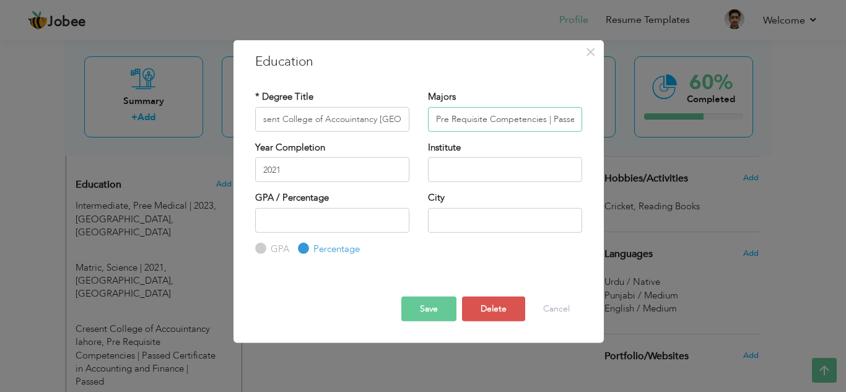
scroll to position [0, 0]
click at [550, 119] on input "Pre Requisite Competencies | Passed Certificate in Accounting and Finance | Pas…" at bounding box center [505, 118] width 154 height 25
click at [574, 119] on input "Pre Requisite Competencies Passed Certificate in Accounting and Finance | Passed" at bounding box center [505, 118] width 154 height 25
type input "Pre Requisite Competencies Passed | Certificate in Accounting and Finance | Pas…"
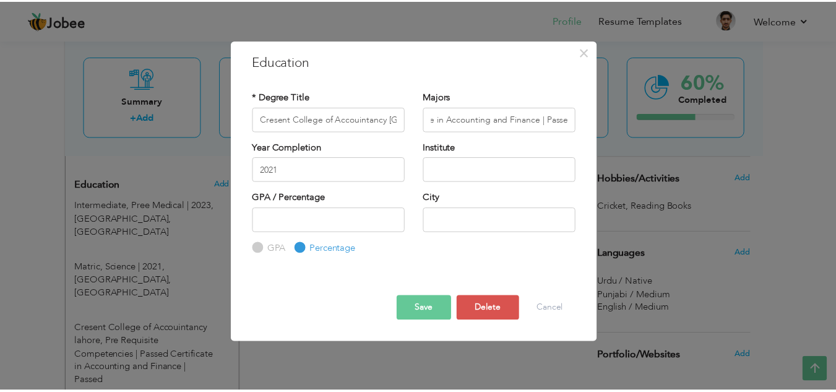
scroll to position [0, 0]
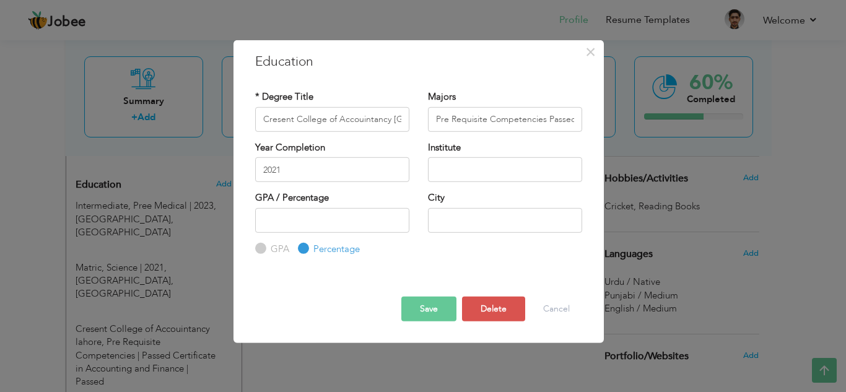
click at [429, 308] on button "Save" at bounding box center [428, 308] width 55 height 25
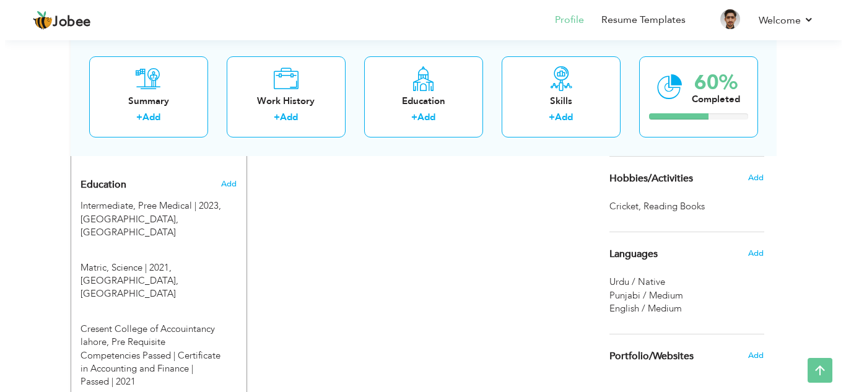
scroll to position [693, 0]
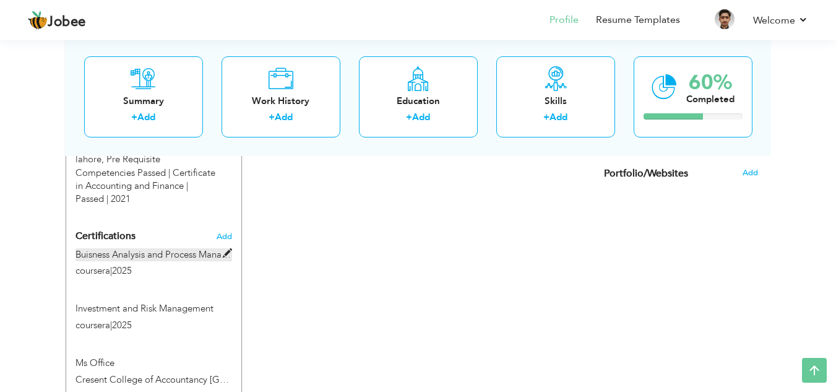
click at [173, 248] on label "Buisness Analysis and Process Management" at bounding box center [154, 254] width 157 height 13
type input "Buisness Analysis and Process Management"
type input "coursera"
type input "2025"
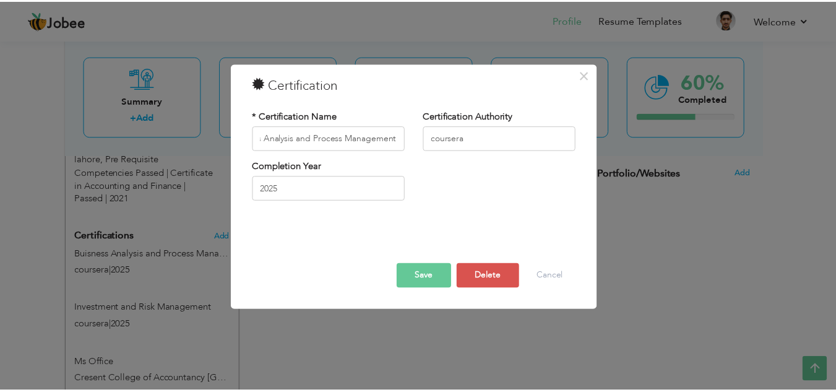
scroll to position [0, 0]
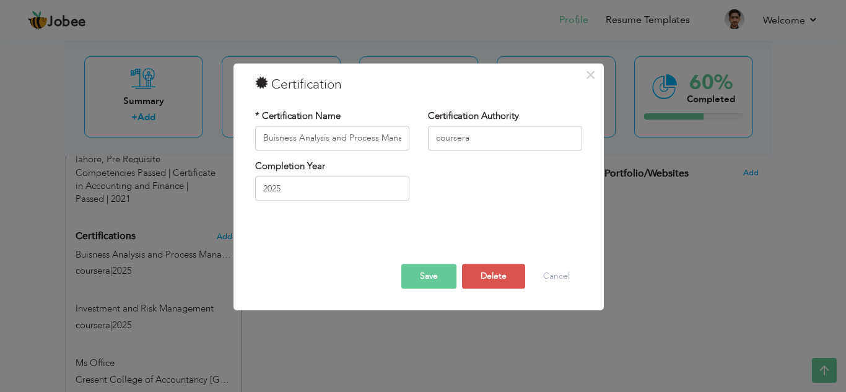
click at [433, 267] on button "Save" at bounding box center [428, 276] width 55 height 25
click at [431, 270] on span "button" at bounding box center [432, 274] width 11 height 11
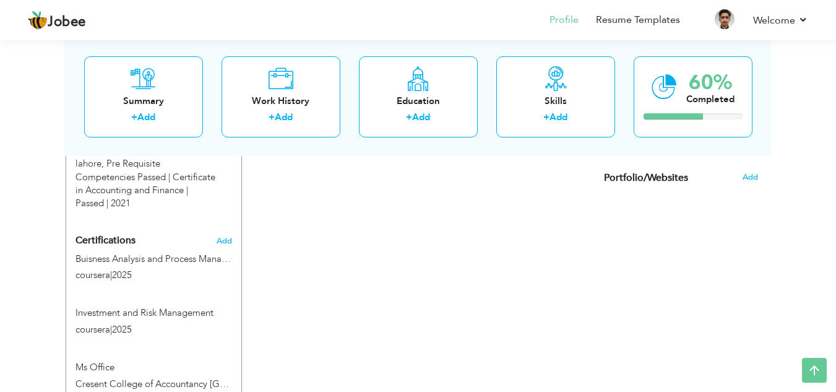
scroll to position [702, 0]
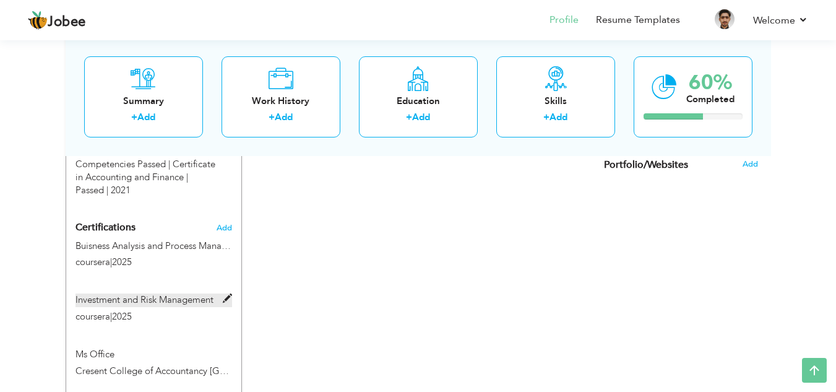
click at [188, 293] on label "Investment and Risk Management" at bounding box center [154, 299] width 157 height 13
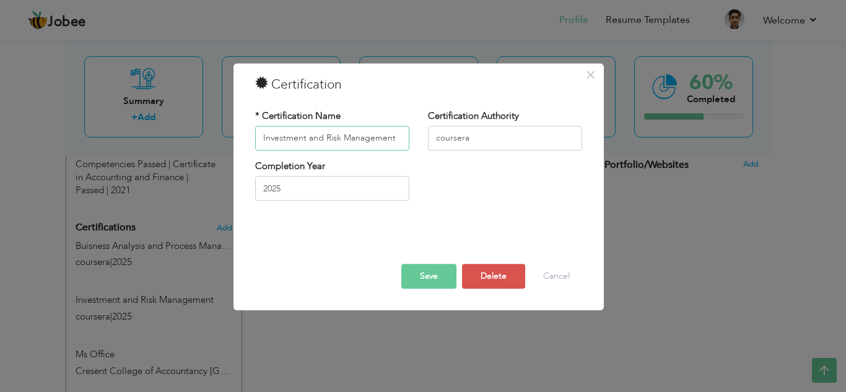
type input "Investment and Risk Management"
click at [531, 142] on input "coursera" at bounding box center [505, 138] width 154 height 25
type input "c"
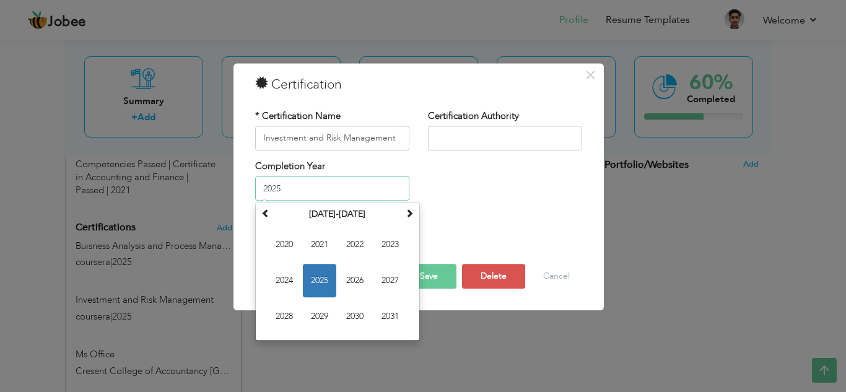
click at [344, 186] on input "2025" at bounding box center [332, 188] width 154 height 25
type input "2"
click at [329, 276] on span "2025" at bounding box center [319, 280] width 33 height 33
type input "2025"
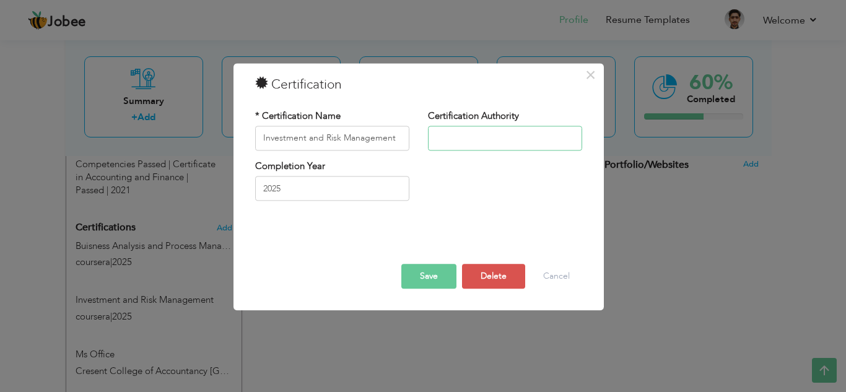
click at [469, 134] on input "text" at bounding box center [505, 138] width 154 height 25
click at [441, 141] on input "coursera" at bounding box center [505, 138] width 154 height 25
type input "Coursera"
click at [425, 274] on button "Save" at bounding box center [428, 276] width 55 height 25
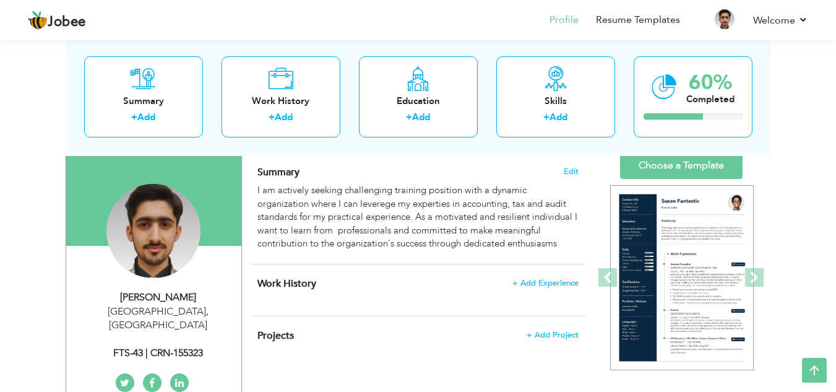
scroll to position [64, 0]
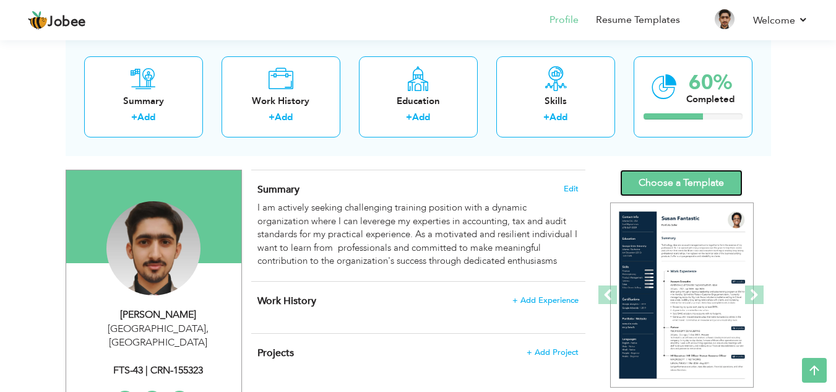
click at [712, 183] on link "Choose a Template" at bounding box center [681, 183] width 123 height 27
